Goal: Find specific page/section: Find specific page/section

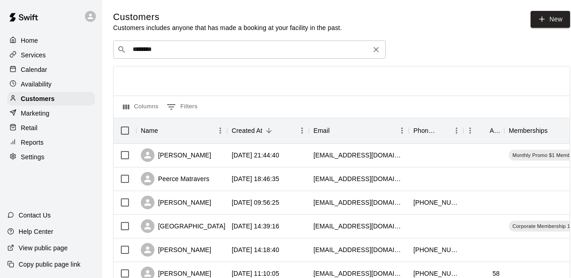
scroll to position [45, 0]
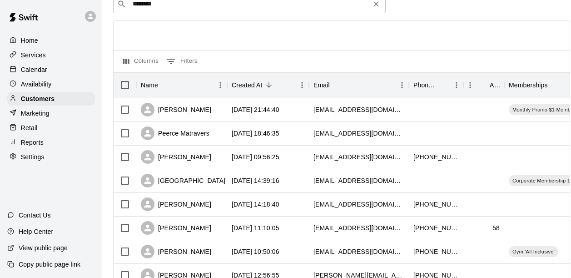
drag, startPoint x: 195, startPoint y: 12, endPoint x: 132, endPoint y: 10, distance: 63.7
click at [132, 10] on div "​ ******** ​" at bounding box center [249, 4] width 273 height 18
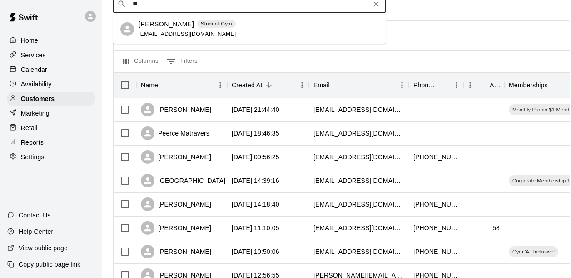
type input "*"
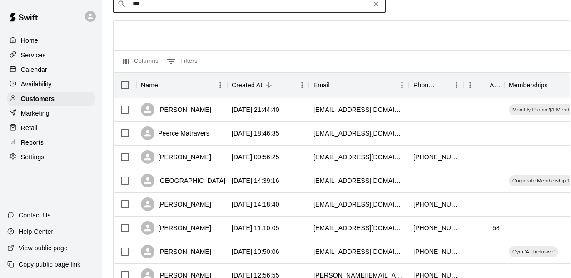
type input "****"
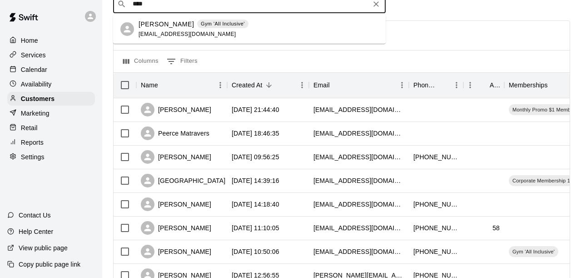
click at [157, 23] on p "[PERSON_NAME]" at bounding box center [166, 25] width 55 height 10
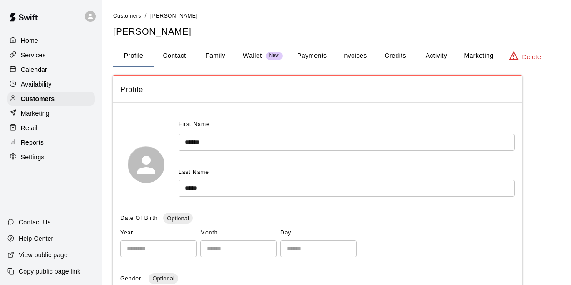
click at [440, 57] on button "Activity" at bounding box center [436, 56] width 41 height 22
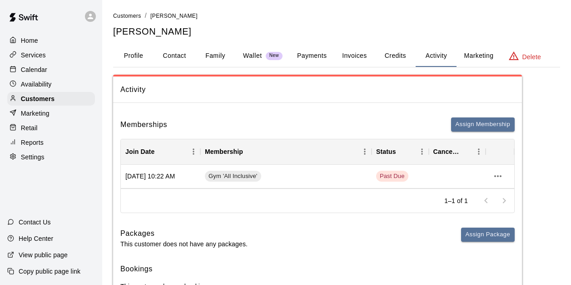
click at [325, 59] on button "Payments" at bounding box center [312, 56] width 44 height 22
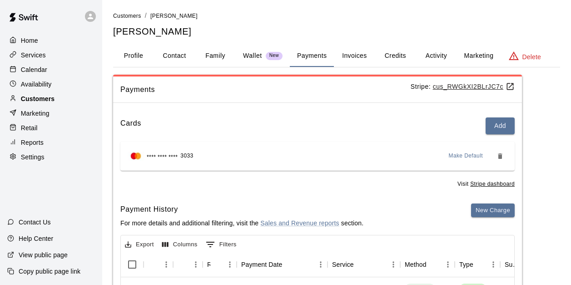
click at [56, 105] on div "Customers" at bounding box center [51, 99] width 88 height 14
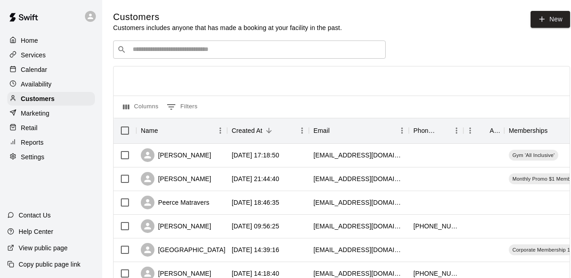
click at [196, 46] on input "Search customers by name or email" at bounding box center [256, 49] width 252 height 9
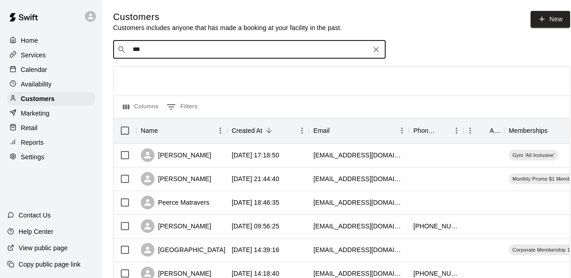
type input "****"
click at [185, 67] on div "[PERSON_NAME]" at bounding box center [188, 70] width 98 height 10
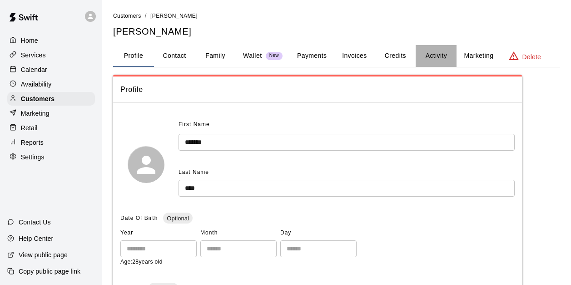
click at [441, 53] on button "Activity" at bounding box center [436, 56] width 41 height 22
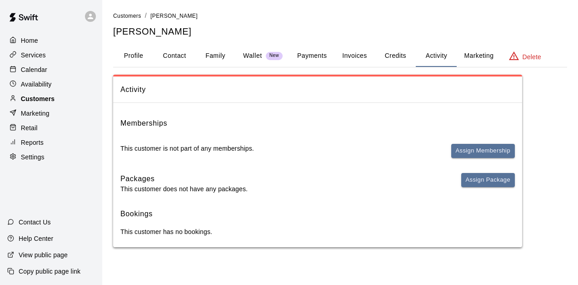
click at [65, 102] on div "Customers" at bounding box center [51, 99] width 88 height 14
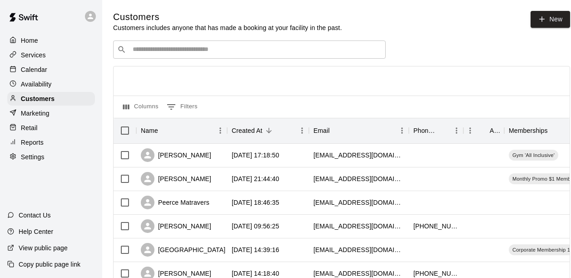
click at [229, 45] on div "​ ​" at bounding box center [249, 49] width 273 height 18
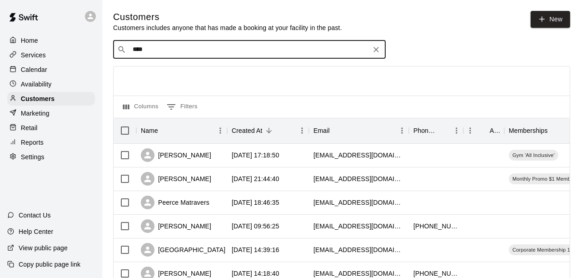
type input "*****"
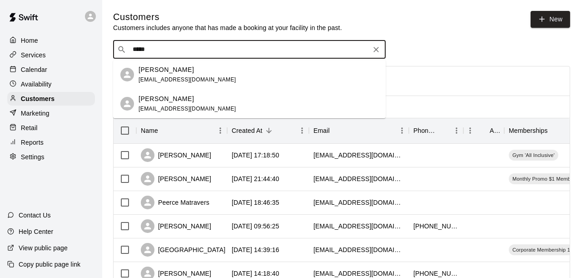
click at [219, 77] on div "Shalleece [PERSON_NAME] [EMAIL_ADDRESS][DOMAIN_NAME]" at bounding box center [259, 75] width 240 height 20
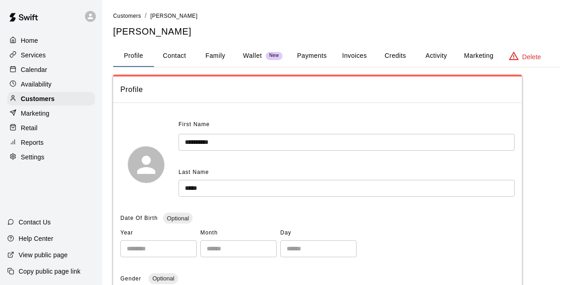
click at [436, 55] on button "Activity" at bounding box center [436, 56] width 41 height 22
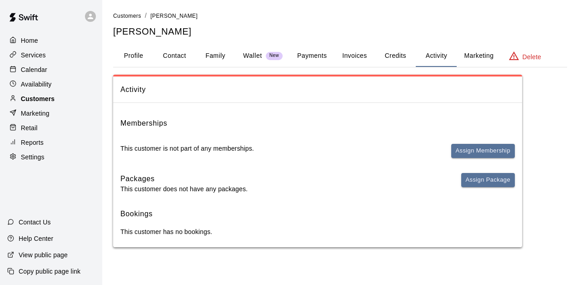
click at [81, 103] on div "Customers" at bounding box center [51, 99] width 88 height 14
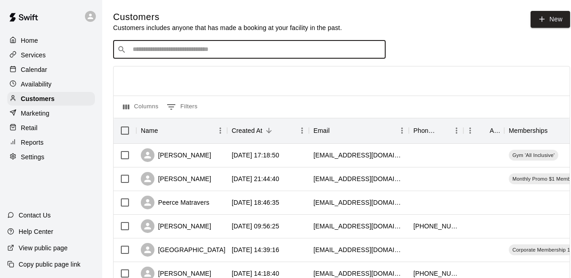
click at [213, 54] on input "Search customers by name or email" at bounding box center [256, 49] width 252 height 9
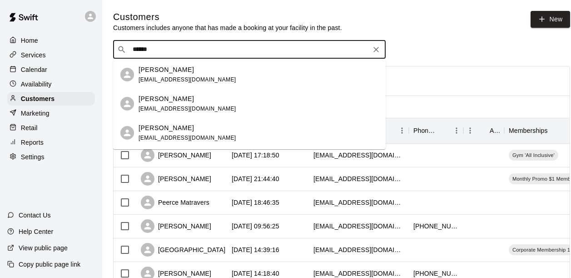
drag, startPoint x: 171, startPoint y: 51, endPoint x: 112, endPoint y: 55, distance: 59.7
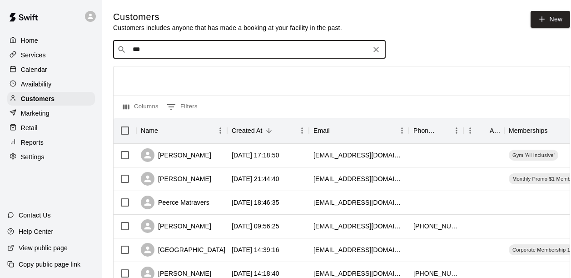
type input "****"
click at [198, 75] on div "[PERSON_NAME] Cardio Only [EMAIL_ADDRESS][DOMAIN_NAME]" at bounding box center [188, 75] width 98 height 20
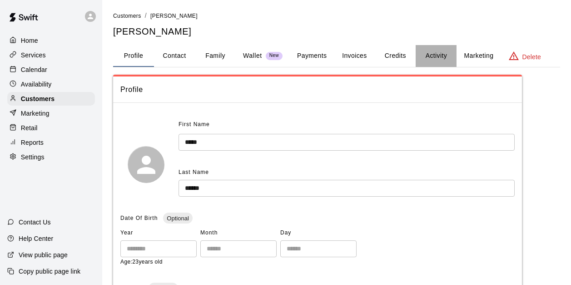
click at [426, 55] on button "Activity" at bounding box center [436, 56] width 41 height 22
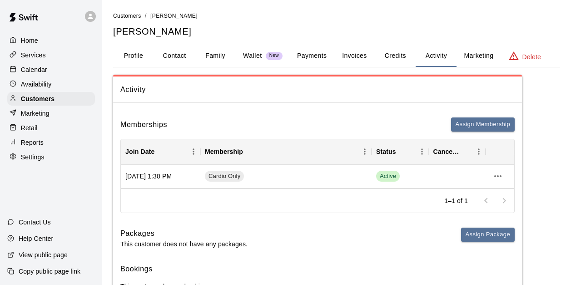
drag, startPoint x: 65, startPoint y: 99, endPoint x: 80, endPoint y: 86, distance: 19.6
click at [65, 99] on div "Customers" at bounding box center [51, 99] width 88 height 14
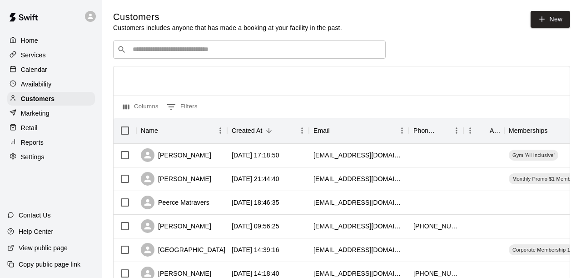
click at [181, 50] on input "Search customers by name or email" at bounding box center [256, 49] width 252 height 9
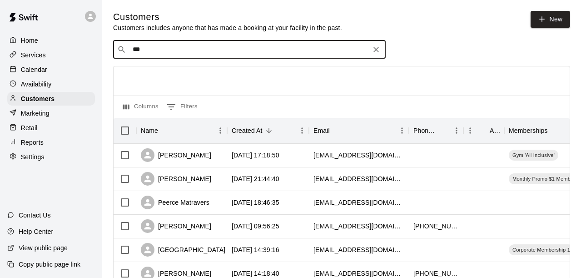
type input "****"
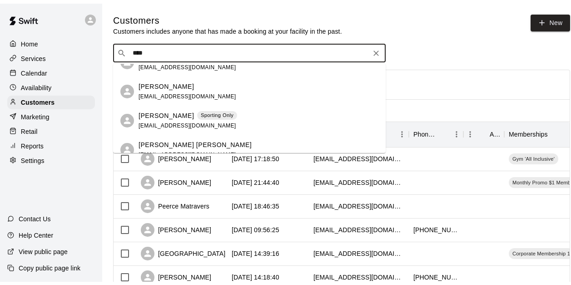
scroll to position [141, 0]
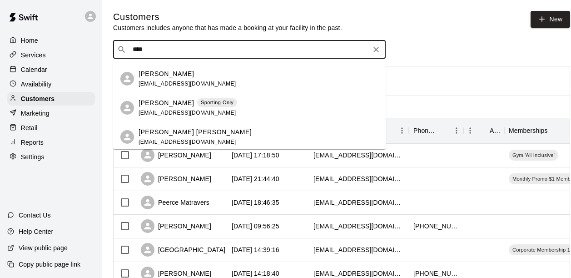
click at [195, 110] on span "[EMAIL_ADDRESS][DOMAIN_NAME]" at bounding box center [188, 113] width 98 height 6
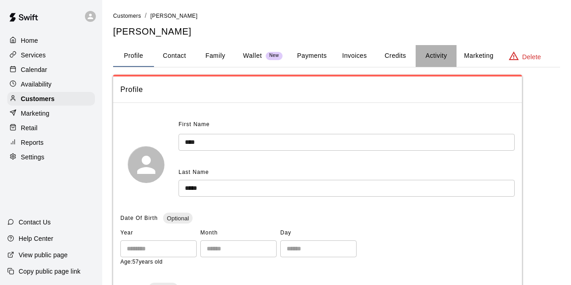
click at [435, 55] on button "Activity" at bounding box center [436, 56] width 41 height 22
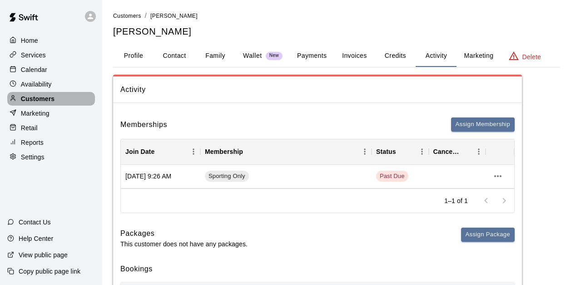
click at [60, 102] on div "Customers" at bounding box center [51, 99] width 88 height 14
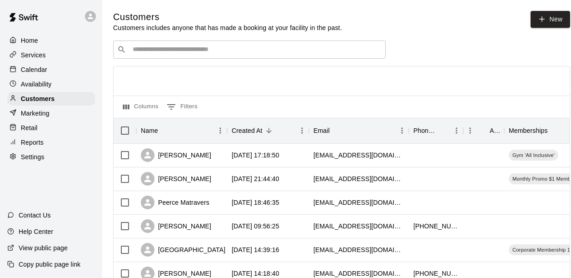
click at [157, 53] on input "Search customers by name or email" at bounding box center [256, 49] width 252 height 9
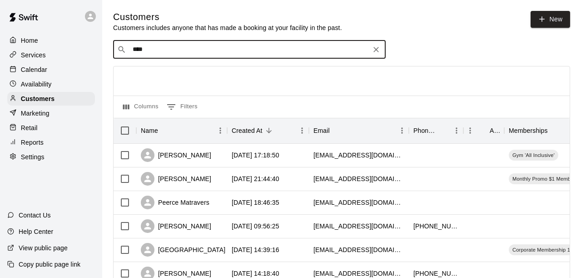
type input "*****"
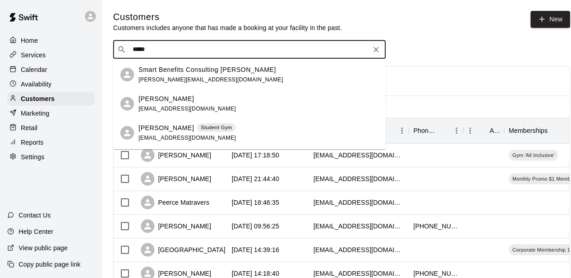
click at [203, 67] on p "Smart Benefits Consulting [PERSON_NAME]" at bounding box center [208, 70] width 138 height 10
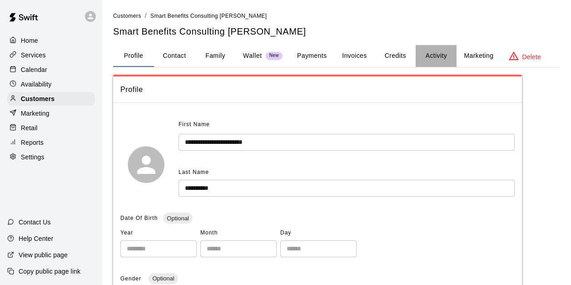
click at [435, 49] on button "Activity" at bounding box center [436, 56] width 41 height 22
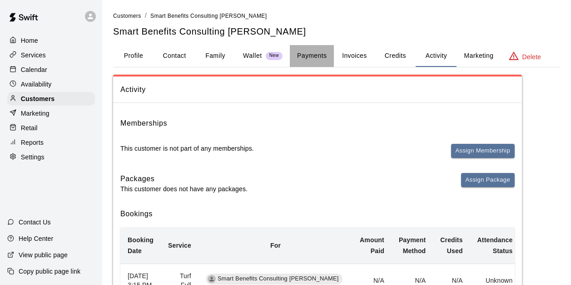
click at [323, 55] on button "Payments" at bounding box center [312, 56] width 44 height 22
